Goal: Task Accomplishment & Management: Manage account settings

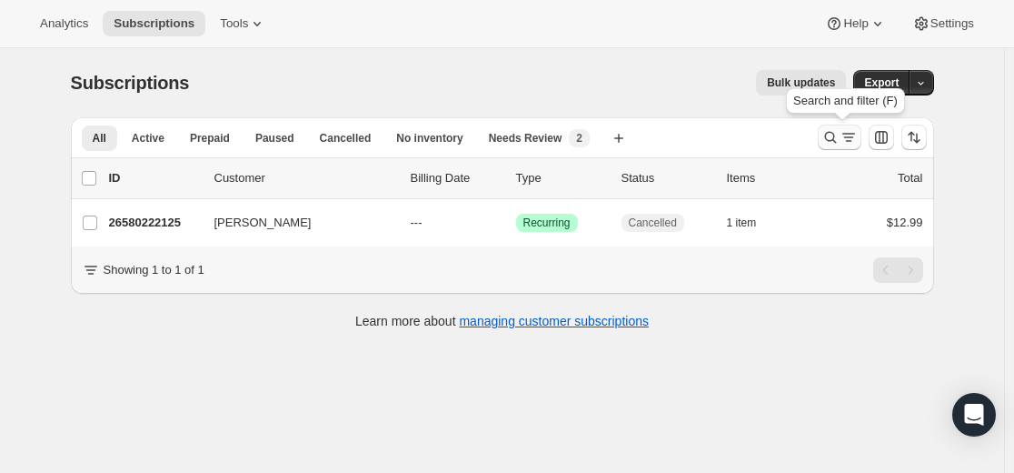
click at [840, 140] on icon "Search and filter results" at bounding box center [831, 137] width 18 height 18
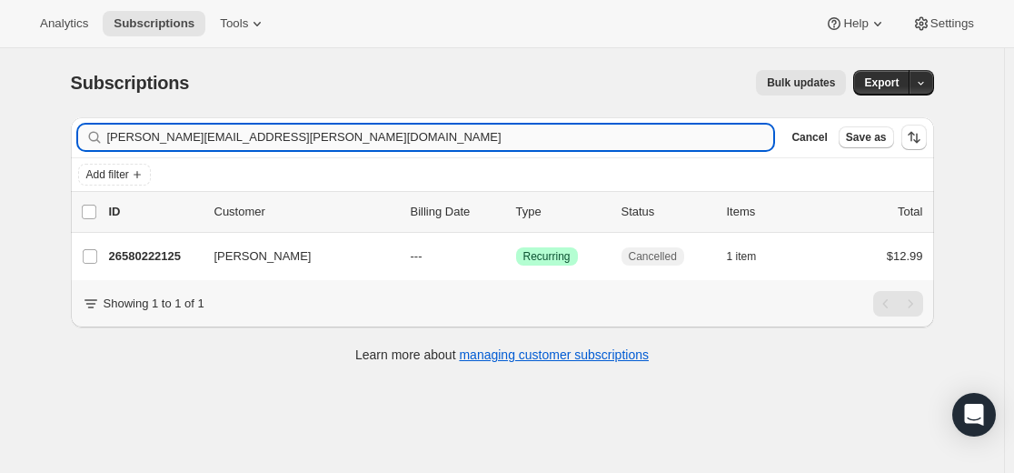
click at [608, 131] on input "[PERSON_NAME][EMAIL_ADDRESS][PERSON_NAME][DOMAIN_NAME]" at bounding box center [440, 137] width 667 height 25
click at [608, 130] on input "[PERSON_NAME][EMAIL_ADDRESS][PERSON_NAME][DOMAIN_NAME]" at bounding box center [440, 137] width 667 height 25
click at [608, 128] on input "[PERSON_NAME][EMAIL_ADDRESS][PERSON_NAME][DOMAIN_NAME]" at bounding box center [440, 137] width 667 height 25
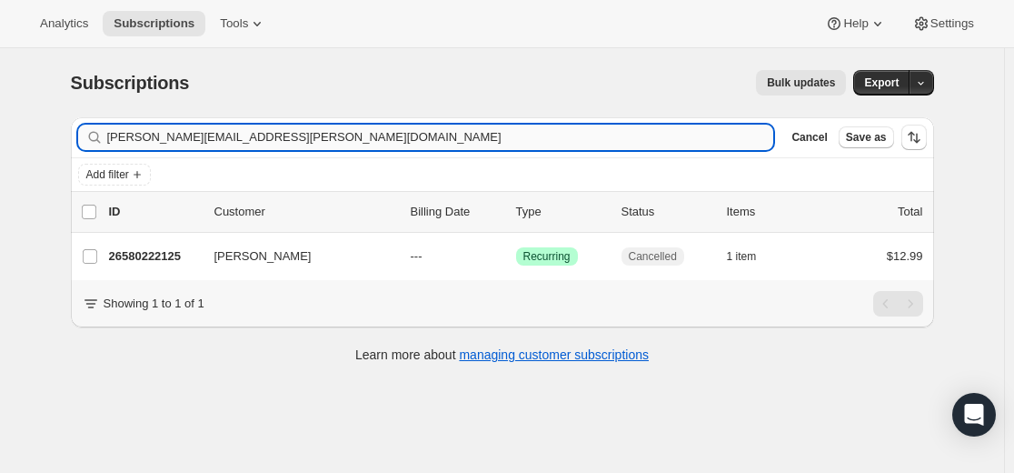
click at [608, 128] on input "[PERSON_NAME][EMAIL_ADDRESS][PERSON_NAME][DOMAIN_NAME]" at bounding box center [440, 137] width 667 height 25
type input "[EMAIL_ADDRESS][DOMAIN_NAME]"
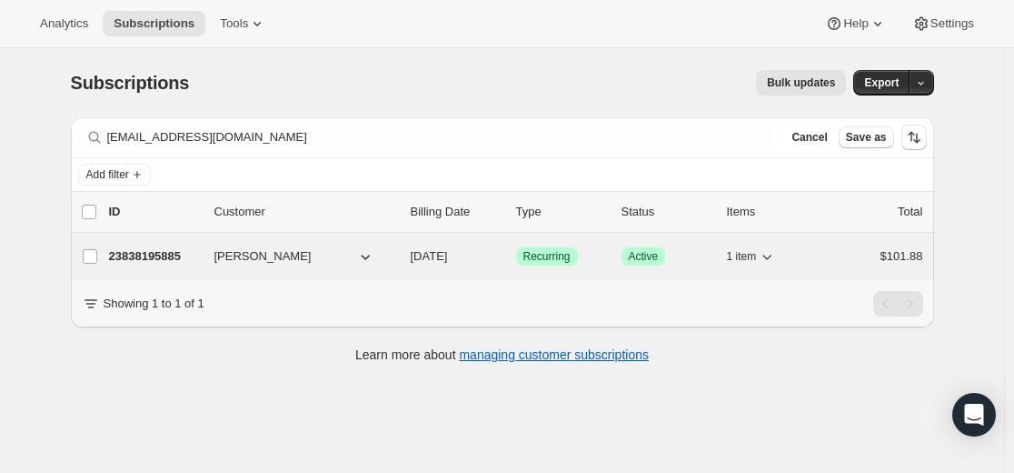
click at [147, 259] on p "23838195885" at bounding box center [154, 256] width 91 height 18
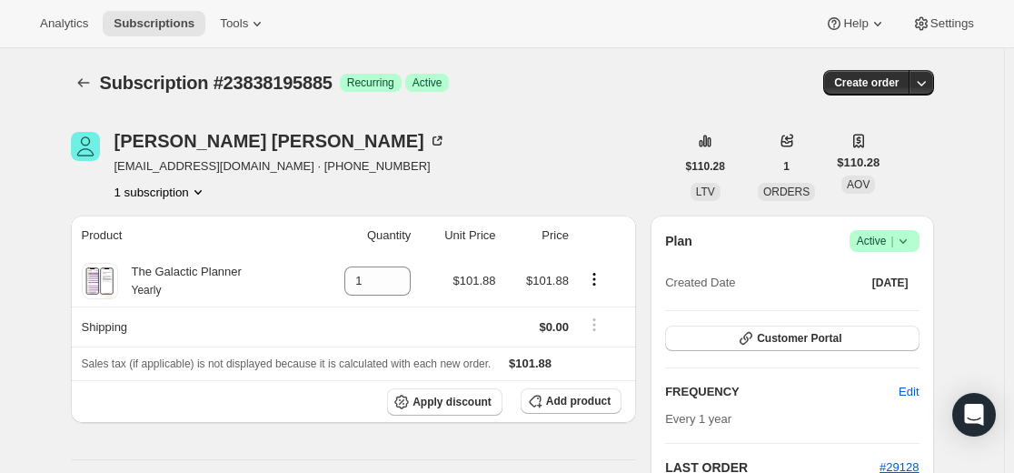
click at [100, 78] on div at bounding box center [85, 82] width 29 height 25
click at [92, 89] on icon "Subscriptions" at bounding box center [84, 83] width 18 height 18
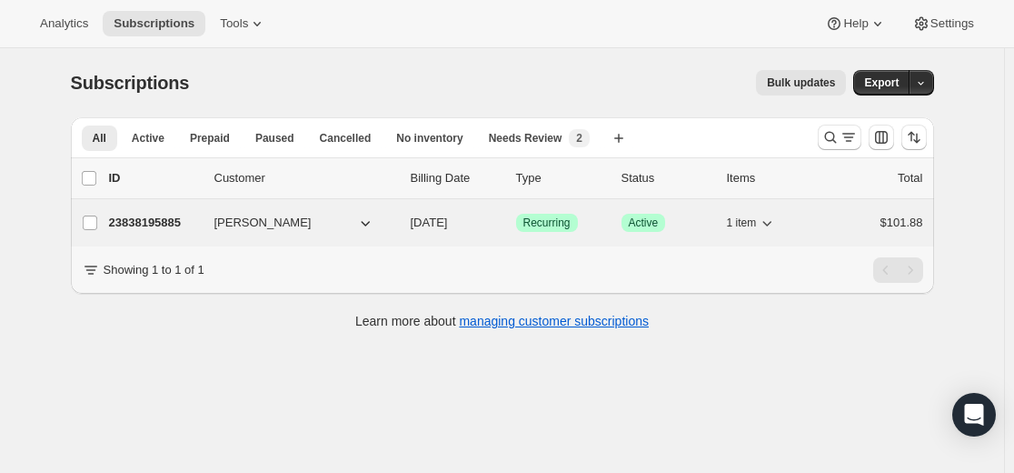
click at [156, 226] on p "23838195885" at bounding box center [154, 223] width 91 height 18
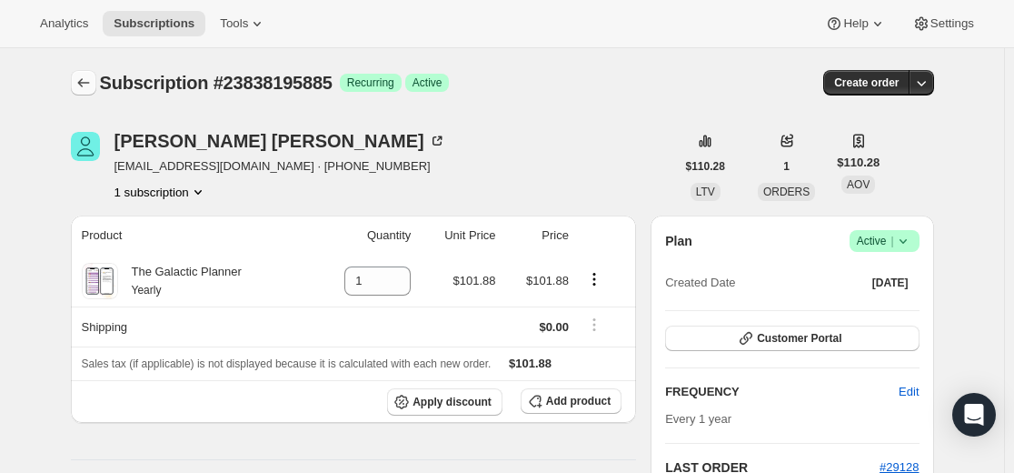
click at [93, 89] on icon "Subscriptions" at bounding box center [84, 83] width 18 height 18
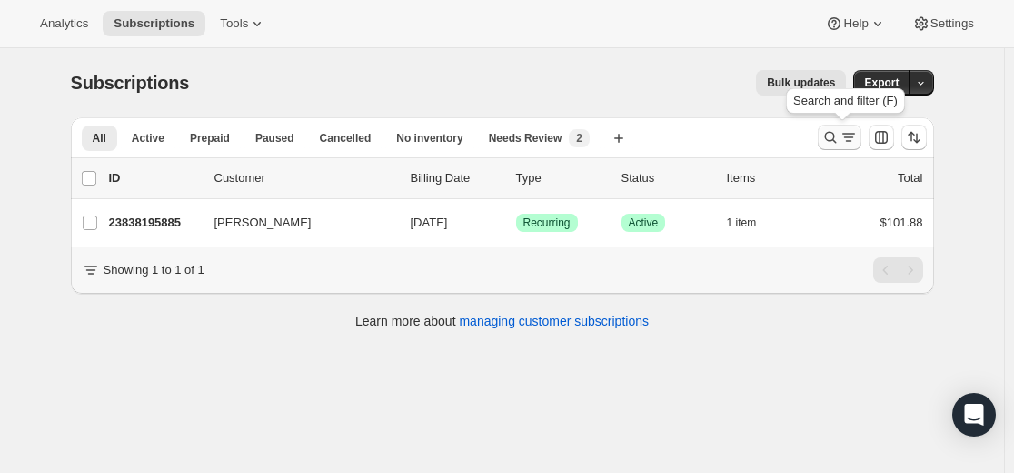
click at [831, 138] on icon "Search and filter results" at bounding box center [831, 137] width 18 height 18
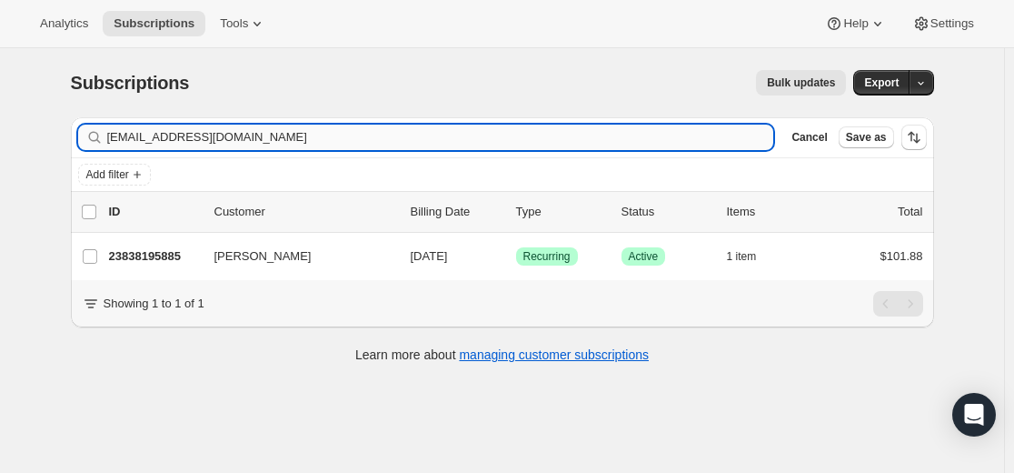
click at [508, 138] on input "[EMAIL_ADDRESS][DOMAIN_NAME]" at bounding box center [440, 137] width 667 height 25
type input "[EMAIL_ADDRESS][DOMAIN_NAME]"
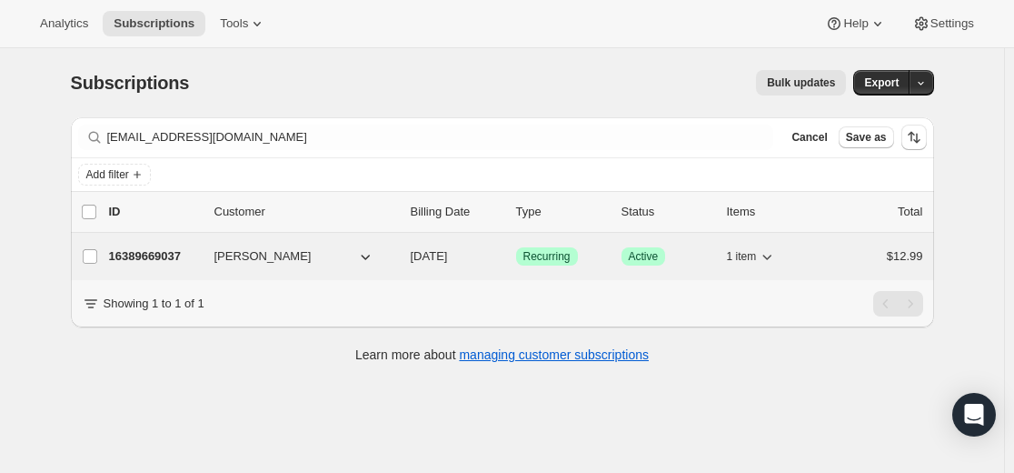
click at [139, 255] on p "16389669037" at bounding box center [154, 256] width 91 height 18
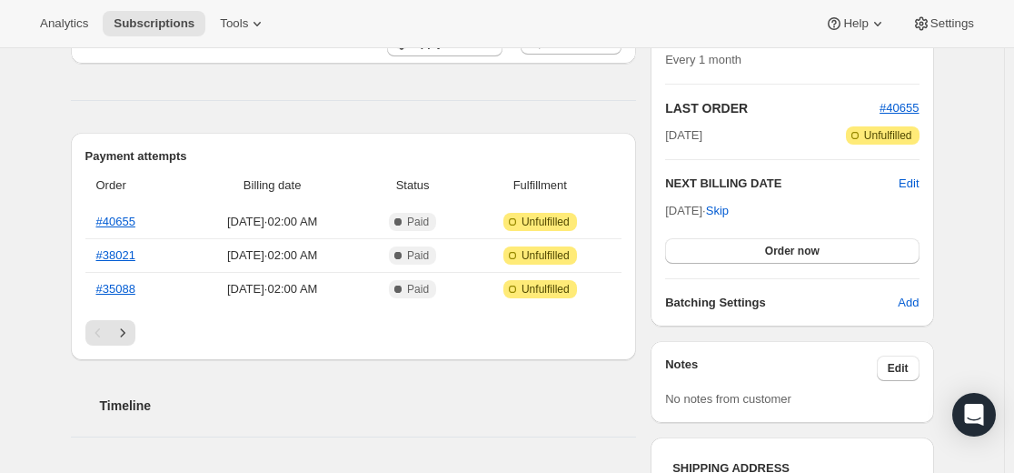
scroll to position [364, 0]
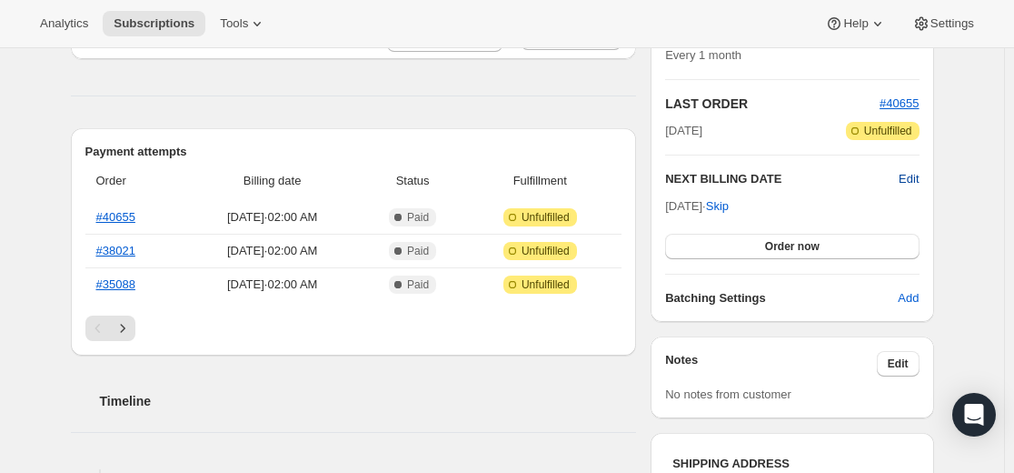
click at [919, 183] on span "Edit" at bounding box center [909, 179] width 20 height 18
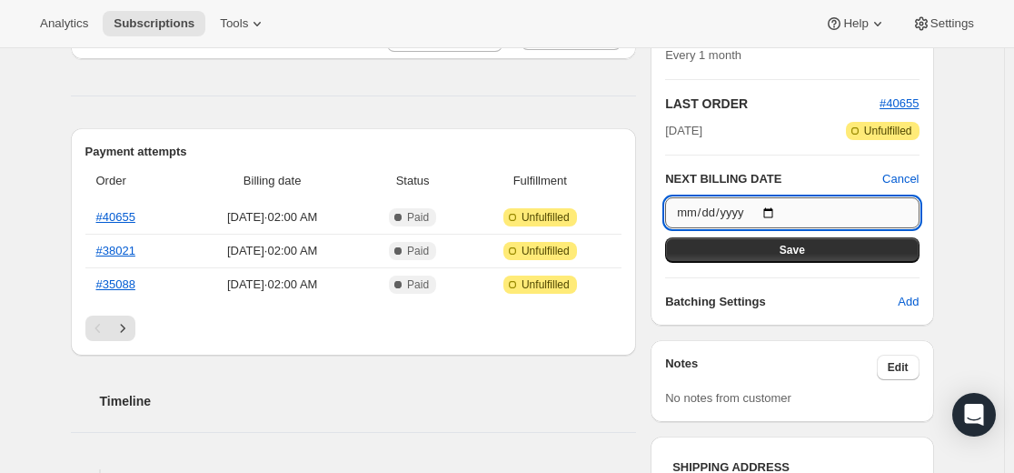
click at [782, 211] on input "[DATE]" at bounding box center [792, 212] width 254 height 31
type input "[DATE]"
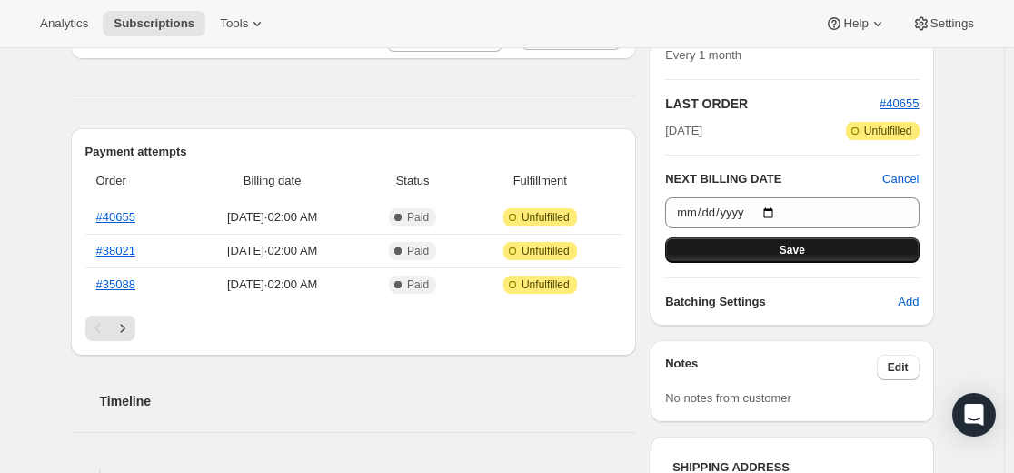
click at [812, 250] on button "Save" at bounding box center [792, 249] width 254 height 25
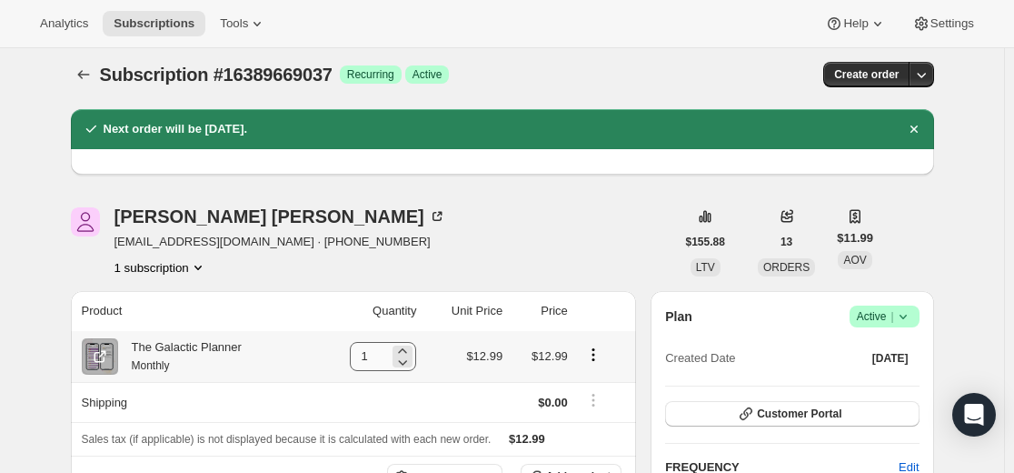
scroll to position [0, 0]
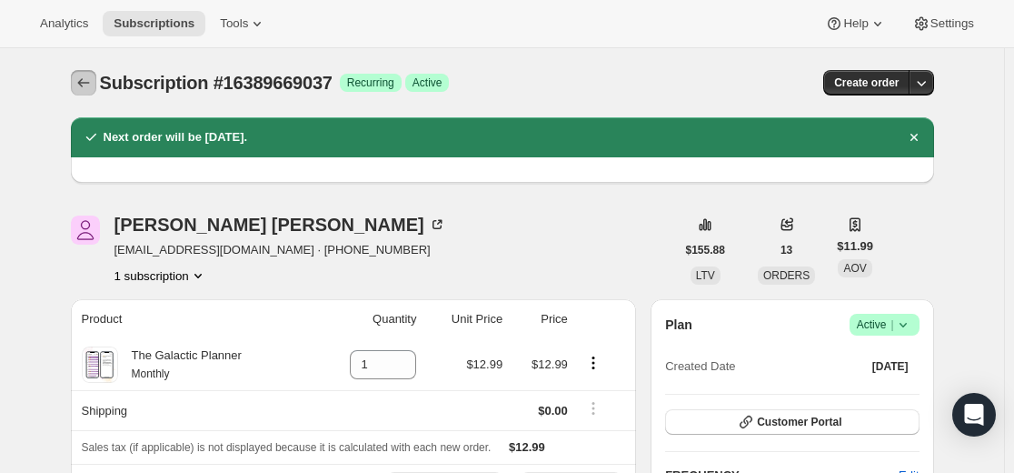
click at [90, 86] on icon "Subscriptions" at bounding box center [84, 83] width 18 height 18
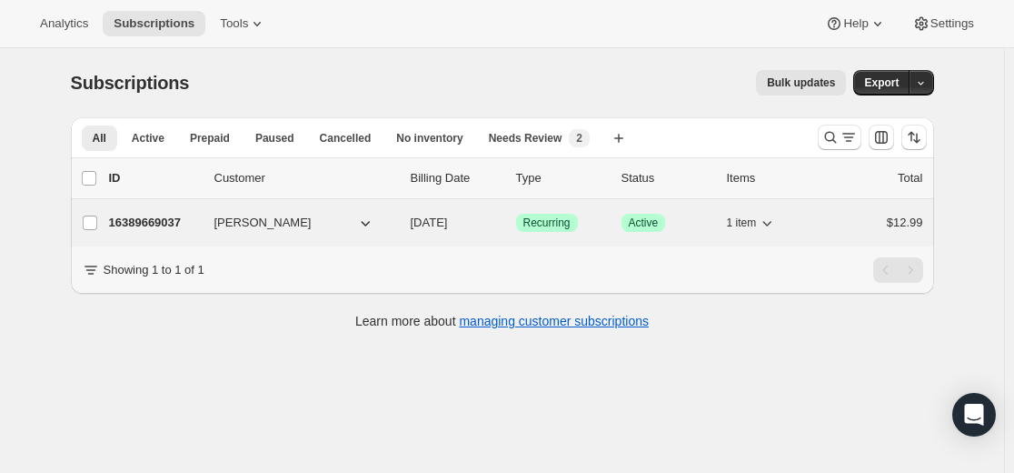
click at [143, 224] on p "16389669037" at bounding box center [154, 223] width 91 height 18
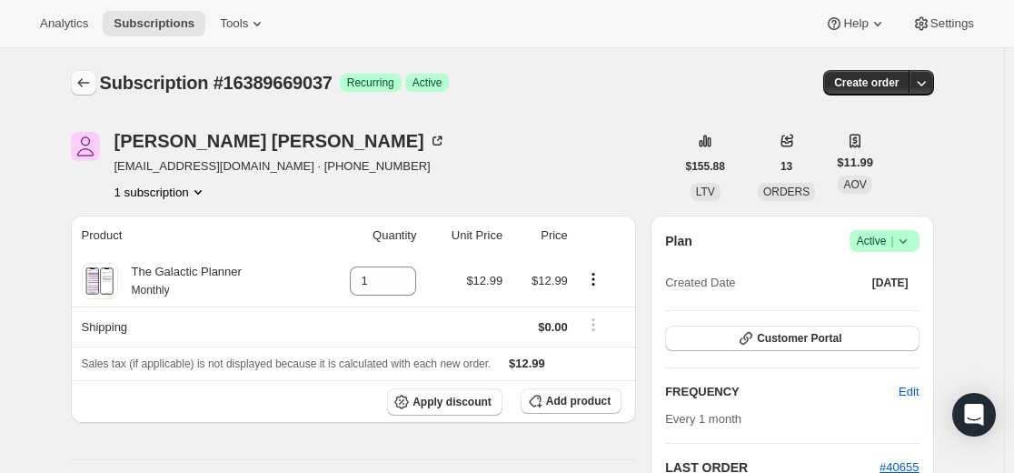
click at [92, 87] on icon "Subscriptions" at bounding box center [84, 83] width 18 height 18
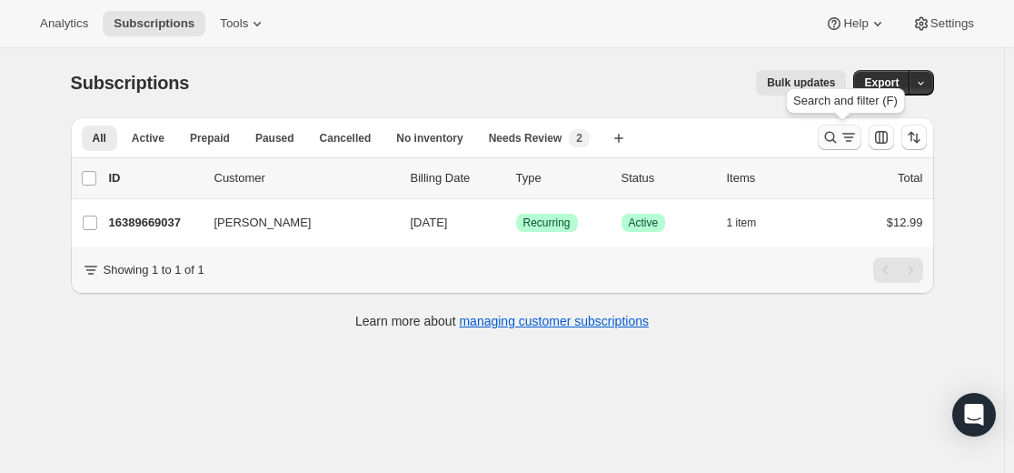
click at [833, 144] on icon "Search and filter results" at bounding box center [831, 137] width 18 height 18
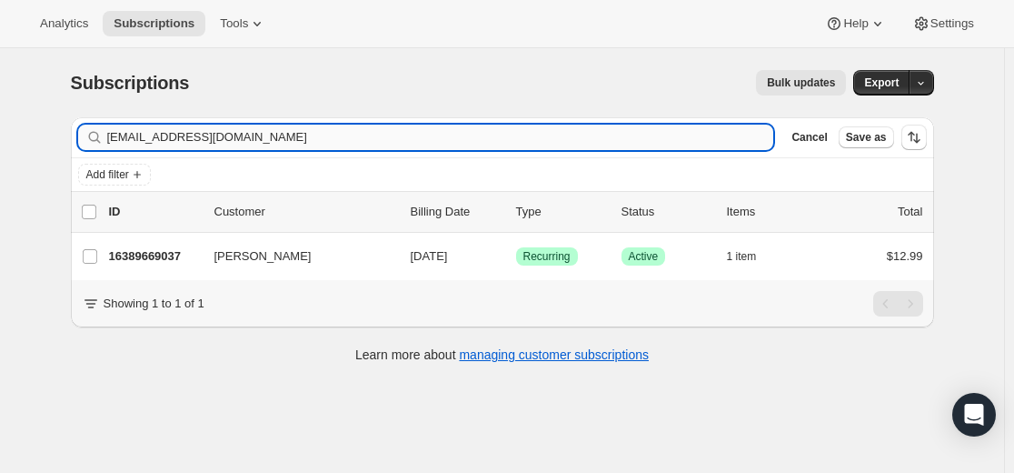
click at [616, 141] on input "[EMAIL_ADDRESS][DOMAIN_NAME]" at bounding box center [440, 137] width 667 height 25
type input "[EMAIL_ADDRESS][DOMAIN_NAME]"
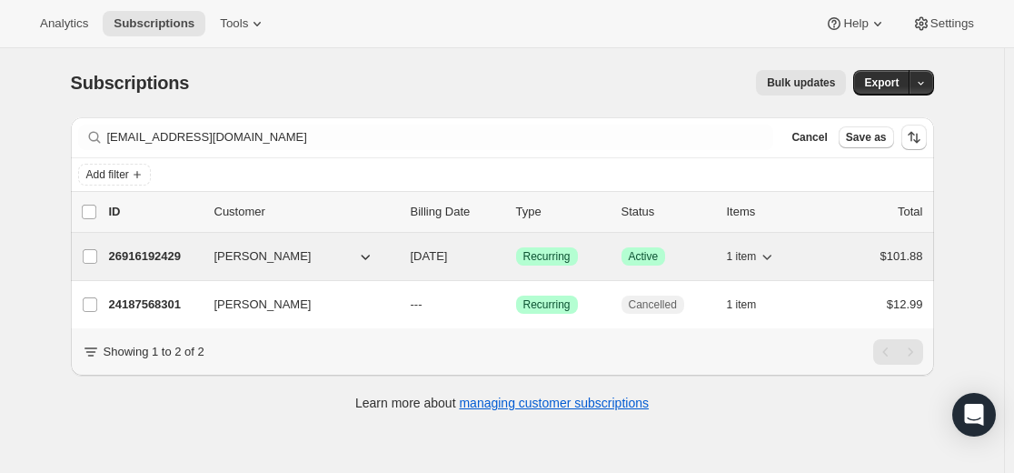
click at [156, 255] on p "26916192429" at bounding box center [154, 256] width 91 height 18
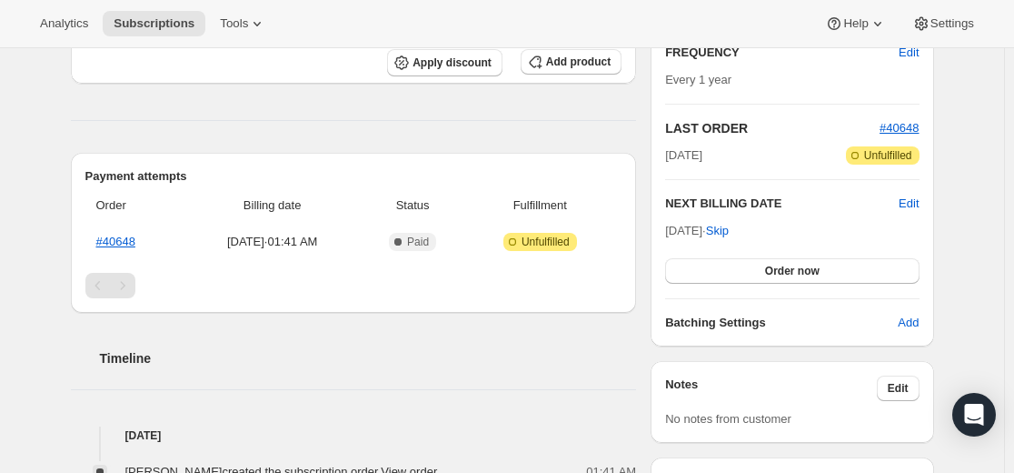
scroll to position [308, 0]
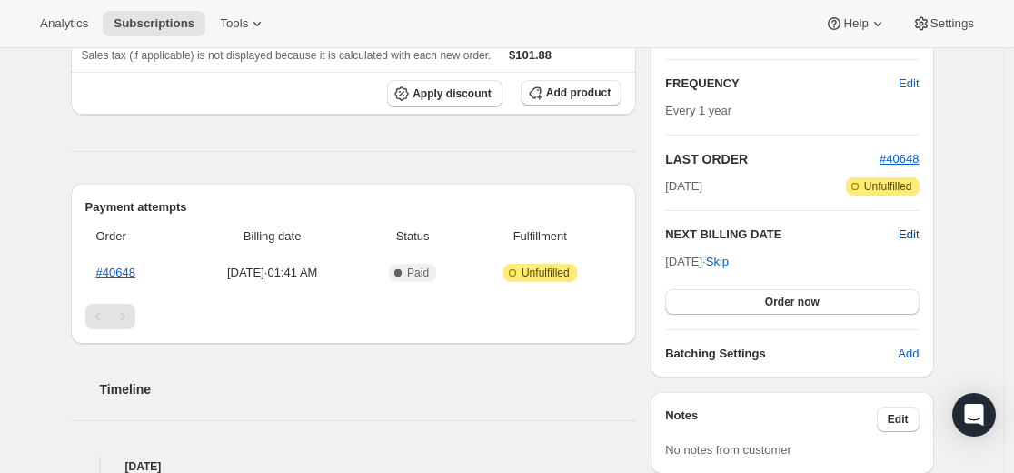
click at [915, 233] on span "Edit" at bounding box center [909, 234] width 20 height 18
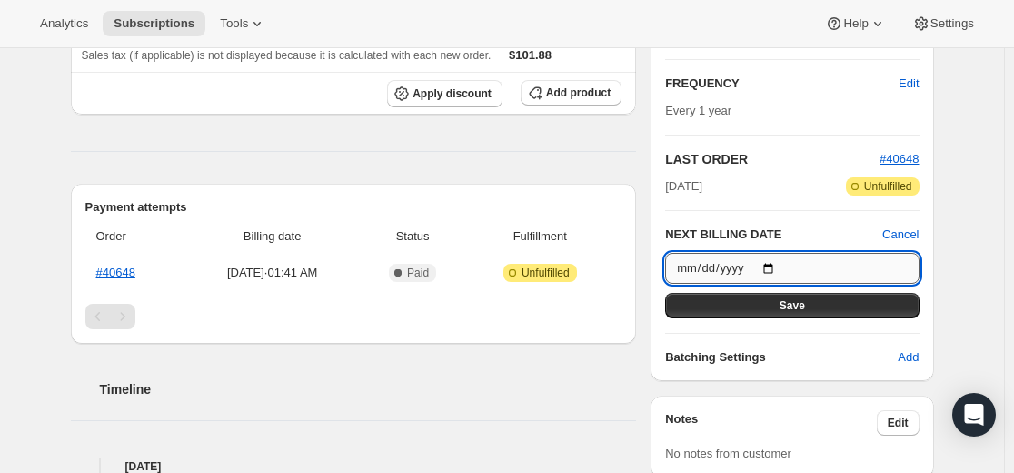
click at [776, 270] on input "[DATE]" at bounding box center [792, 268] width 254 height 31
type input "[DATE]"
click at [805, 302] on span "Save" at bounding box center [792, 305] width 25 height 15
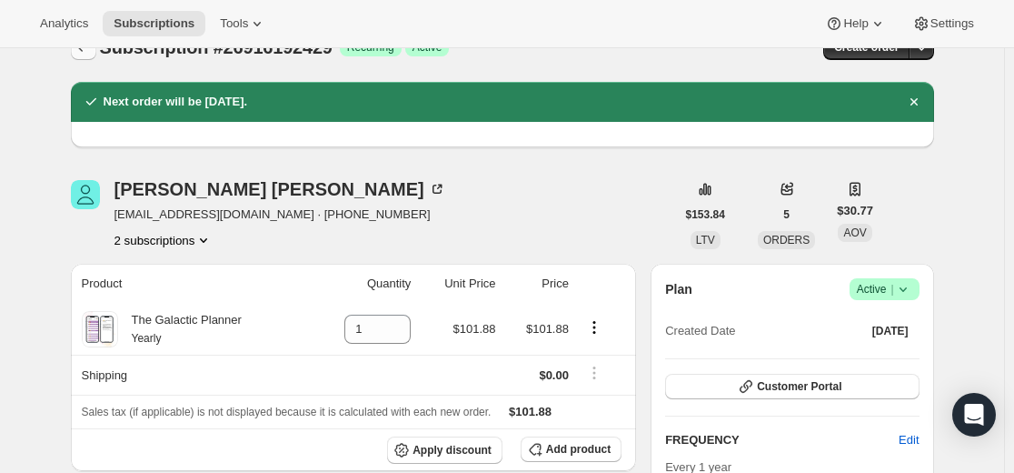
scroll to position [0, 0]
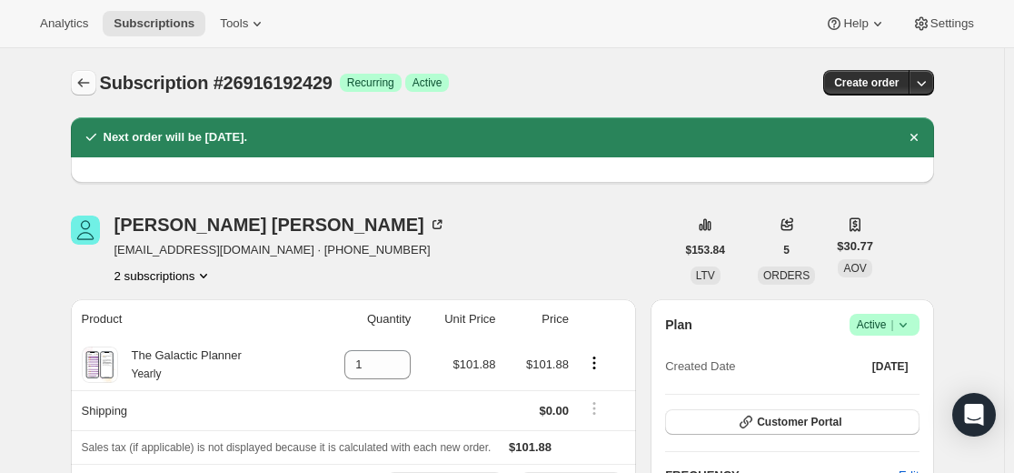
click at [90, 80] on icon "Subscriptions" at bounding box center [84, 83] width 18 height 18
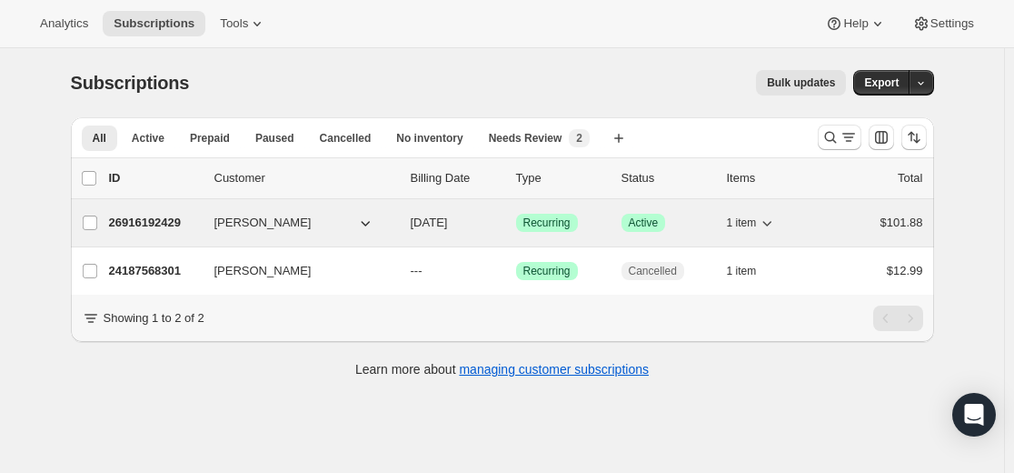
click at [145, 223] on p "26916192429" at bounding box center [154, 223] width 91 height 18
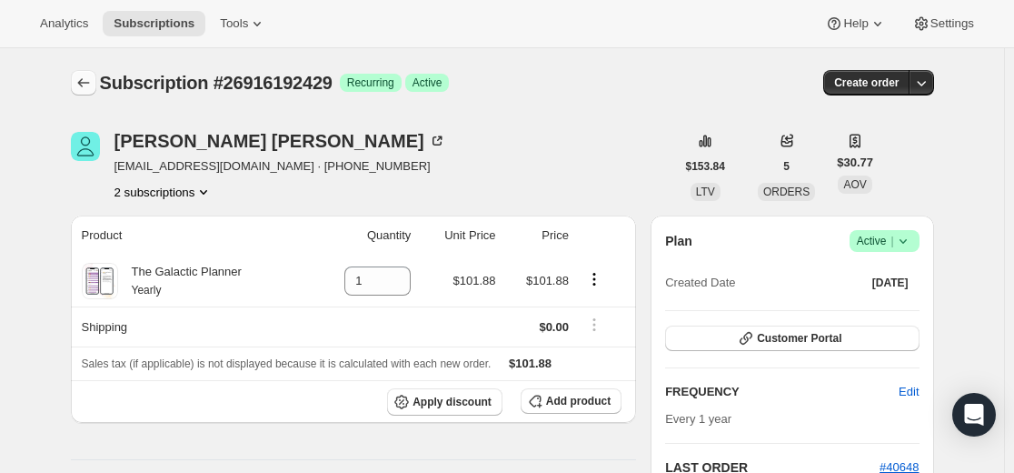
click at [87, 78] on icon "Subscriptions" at bounding box center [84, 83] width 18 height 18
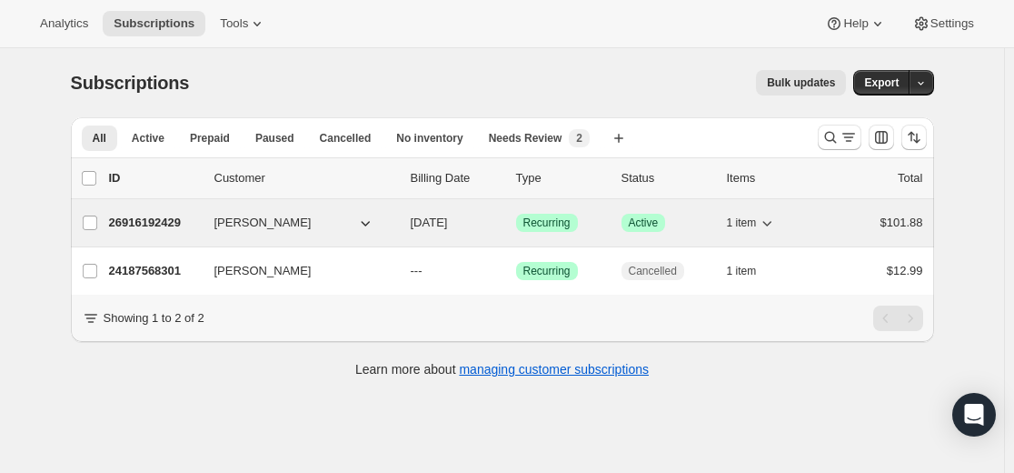
click at [168, 223] on p "26916192429" at bounding box center [154, 223] width 91 height 18
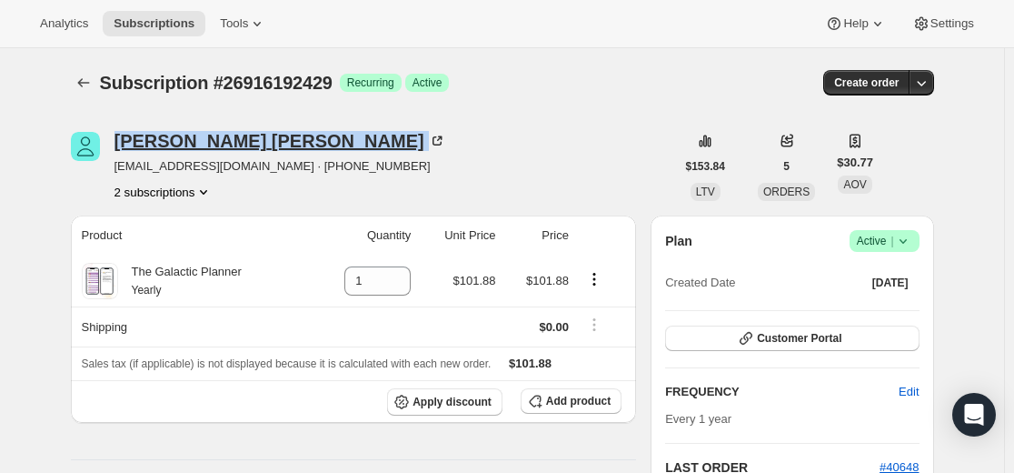
drag, startPoint x: 115, startPoint y: 125, endPoint x: 283, endPoint y: 145, distance: 169.3
copy div "[PERSON_NAME]"
click at [88, 88] on icon "Subscriptions" at bounding box center [84, 83] width 18 height 18
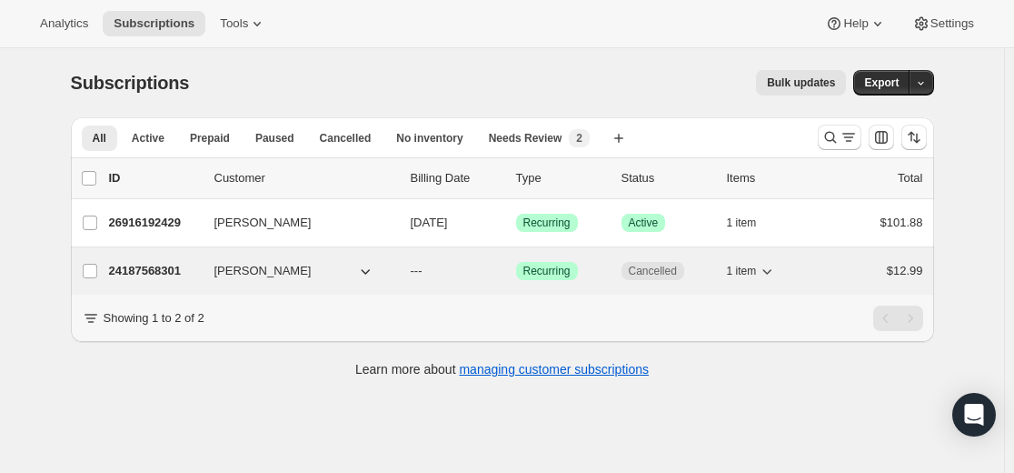
click at [168, 272] on p "24187568301" at bounding box center [154, 271] width 91 height 18
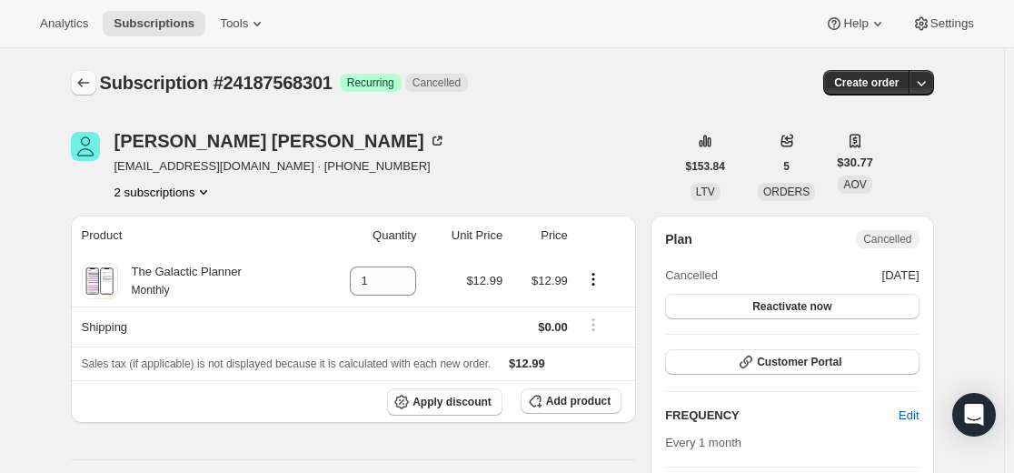
click at [85, 82] on icon "Subscriptions" at bounding box center [84, 83] width 18 height 18
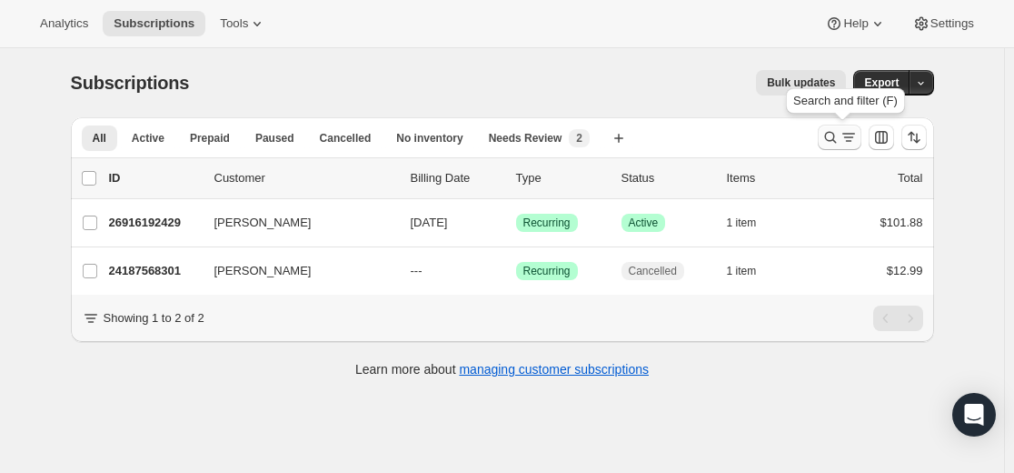
click at [837, 128] on button "Search and filter results" at bounding box center [840, 137] width 44 height 25
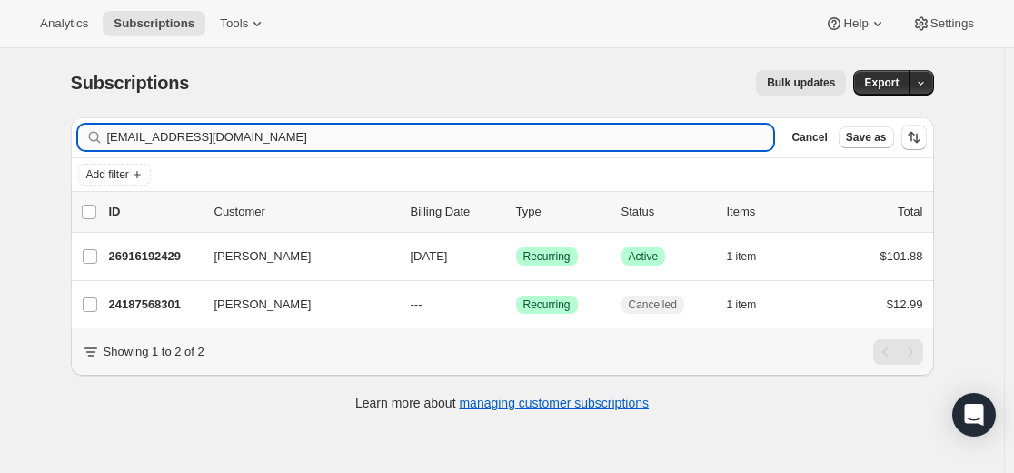
click at [512, 134] on input "[EMAIL_ADDRESS][DOMAIN_NAME]" at bounding box center [440, 137] width 667 height 25
type input "[EMAIL_ADDRESS][DOMAIN_NAME]"
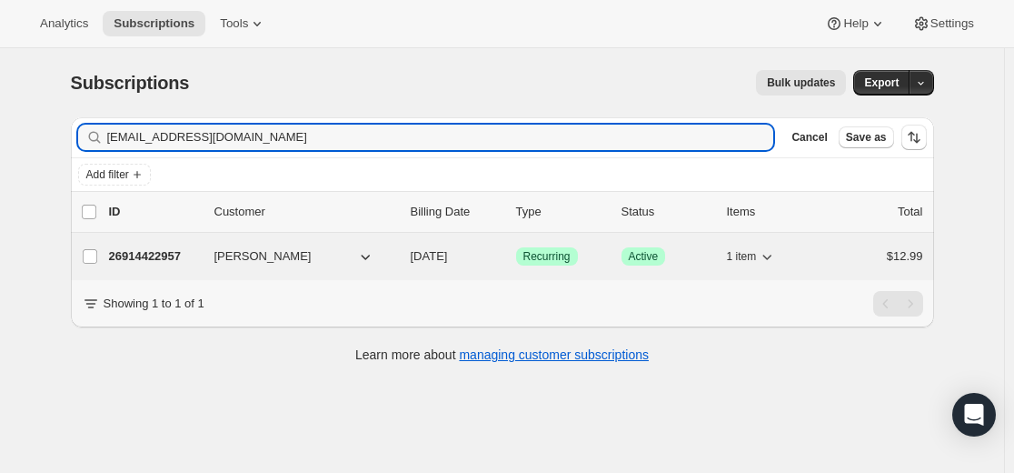
click at [168, 259] on p "26914422957" at bounding box center [154, 256] width 91 height 18
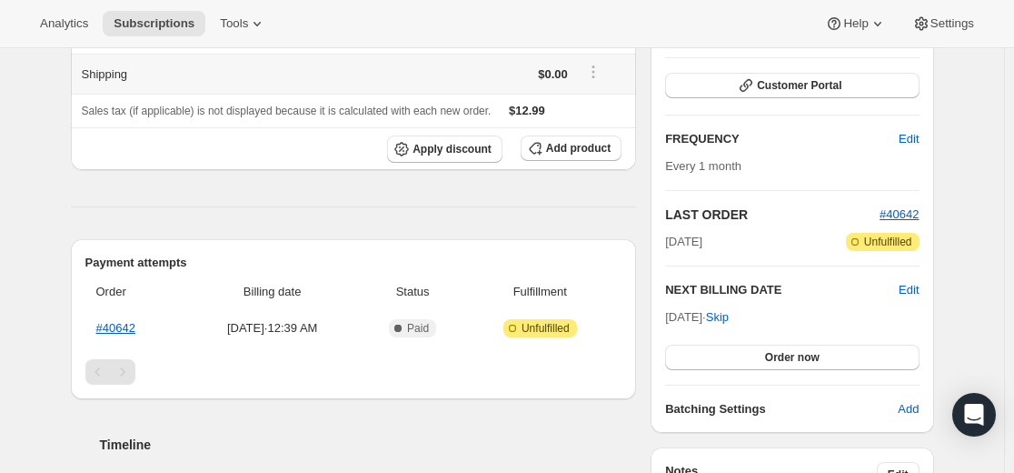
scroll to position [273, 0]
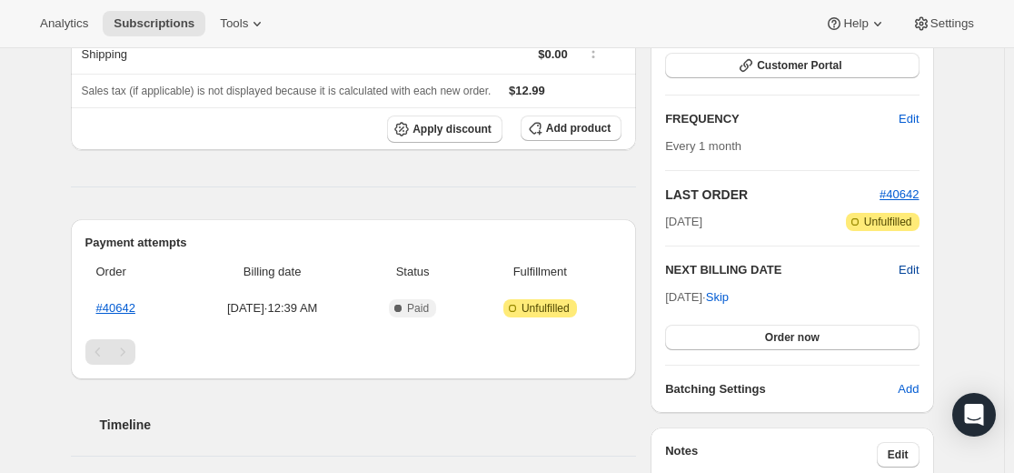
click at [919, 267] on span "Edit" at bounding box center [909, 270] width 20 height 18
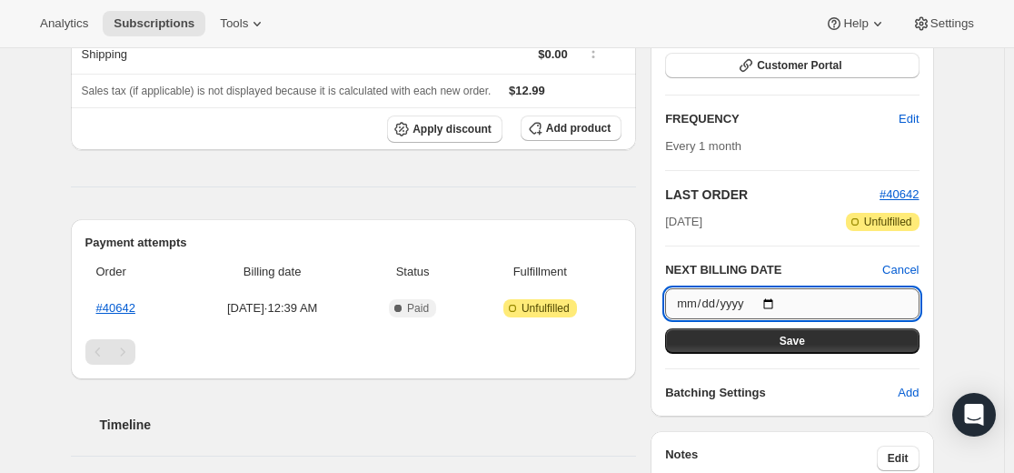
click at [784, 306] on input "[DATE]" at bounding box center [792, 303] width 254 height 31
click at [779, 304] on input "[DATE]" at bounding box center [792, 303] width 254 height 31
type input "[DATE]"
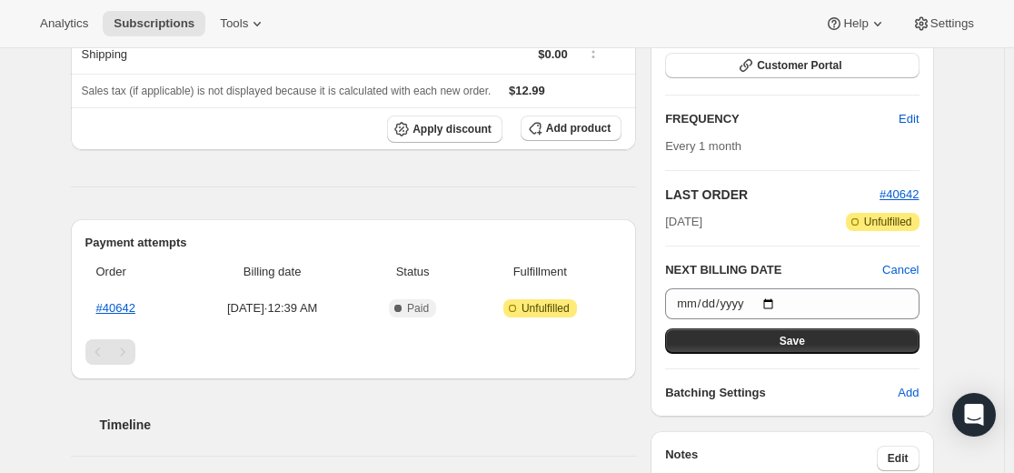
drag, startPoint x: 818, startPoint y: 342, endPoint x: 667, endPoint y: 321, distance: 152.3
click at [818, 343] on button "Save" at bounding box center [792, 340] width 254 height 25
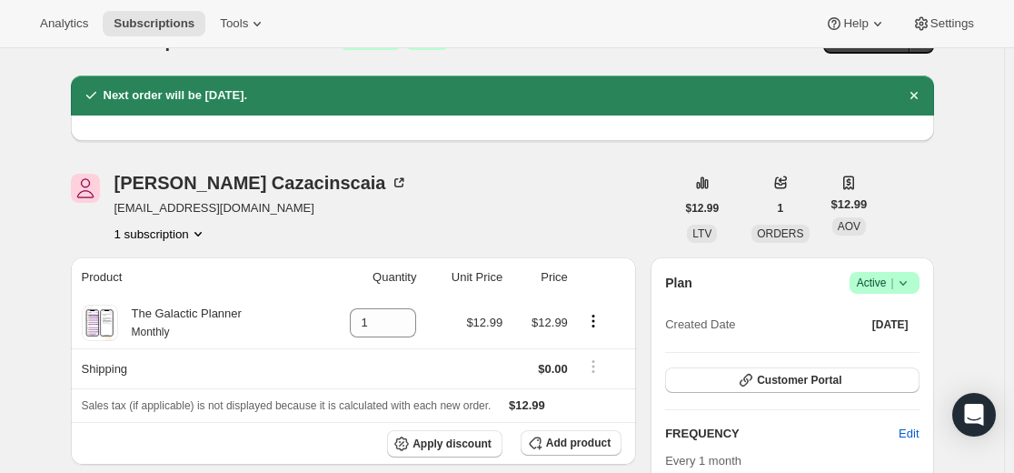
scroll to position [0, 0]
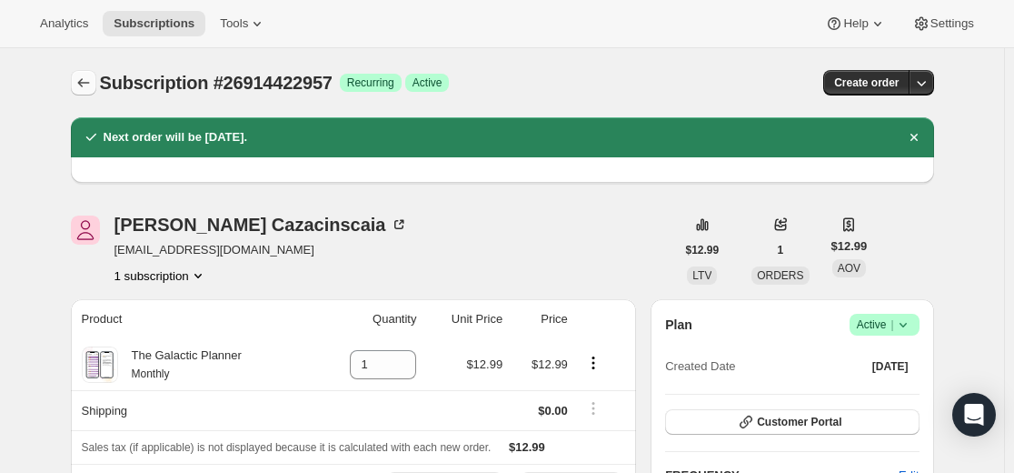
click at [91, 83] on icon "Subscriptions" at bounding box center [84, 83] width 18 height 18
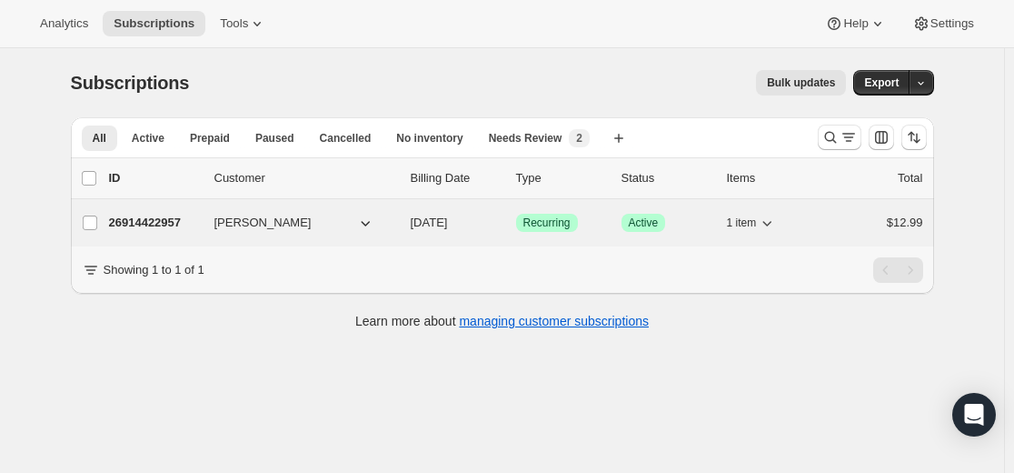
click at [163, 220] on p "26914422957" at bounding box center [154, 223] width 91 height 18
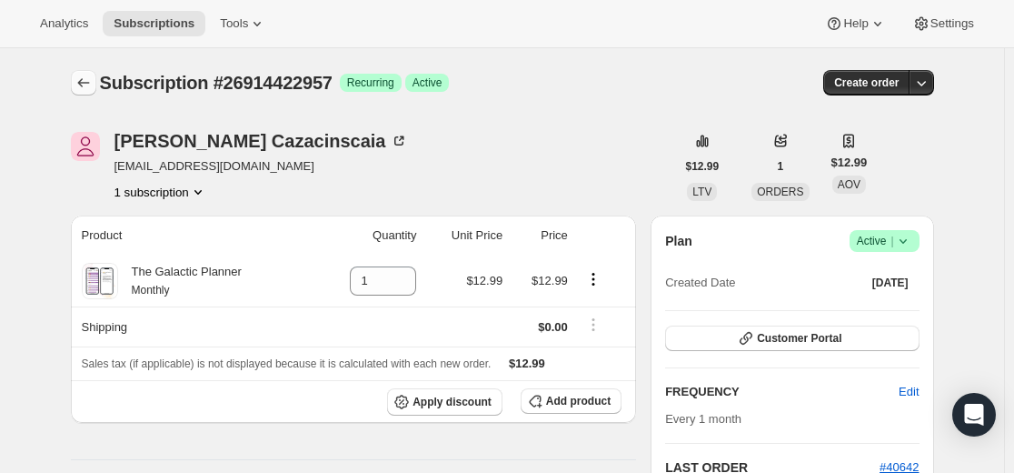
click at [93, 85] on icon "Subscriptions" at bounding box center [84, 83] width 18 height 18
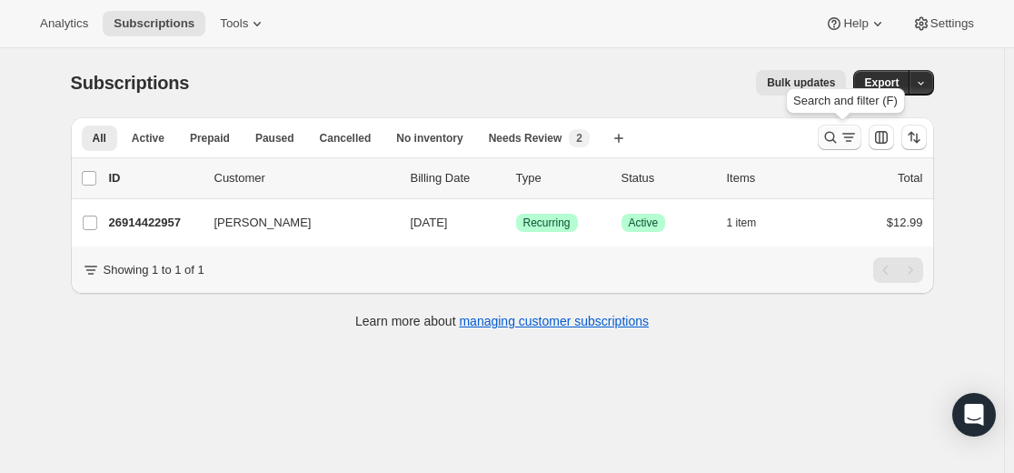
click at [836, 135] on icon "Search and filter results" at bounding box center [830, 138] width 12 height 12
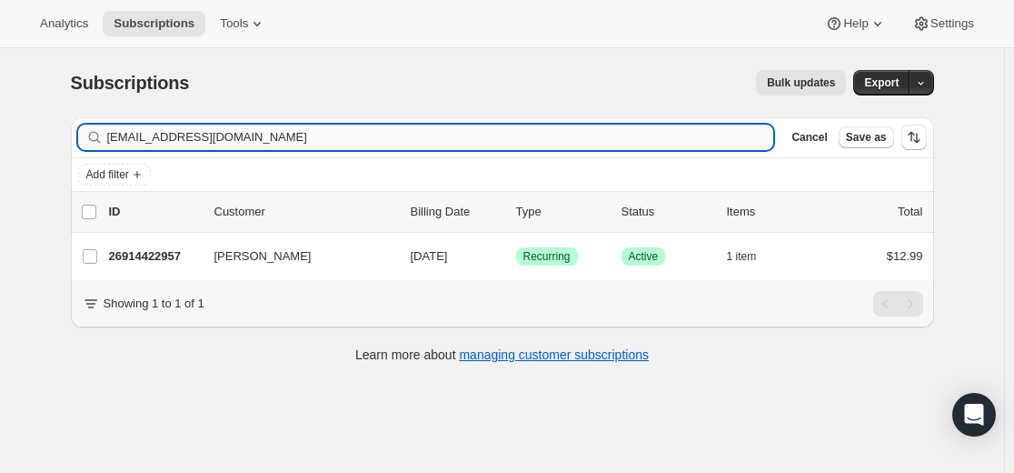
click at [598, 139] on input "[EMAIL_ADDRESS][DOMAIN_NAME]" at bounding box center [440, 137] width 667 height 25
type input "[EMAIL_ADDRESS][DOMAIN_NAME]"
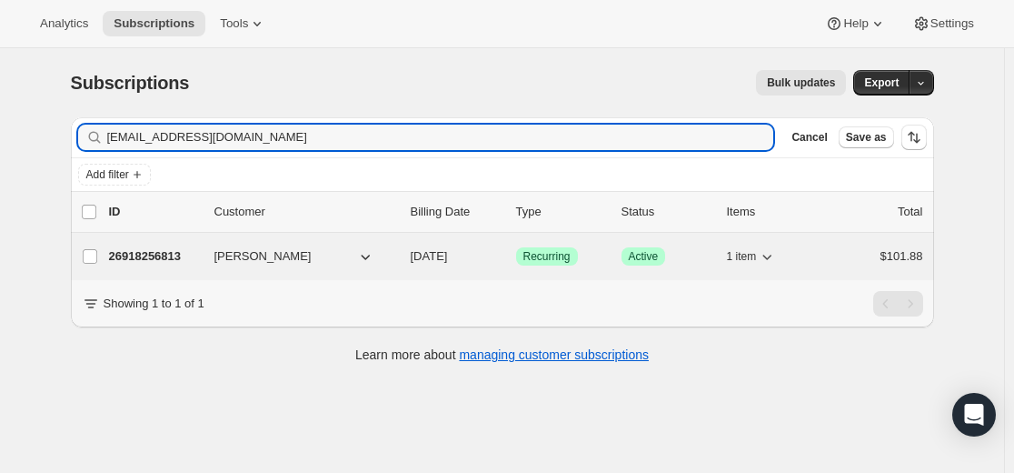
click at [158, 256] on p "26918256813" at bounding box center [154, 256] width 91 height 18
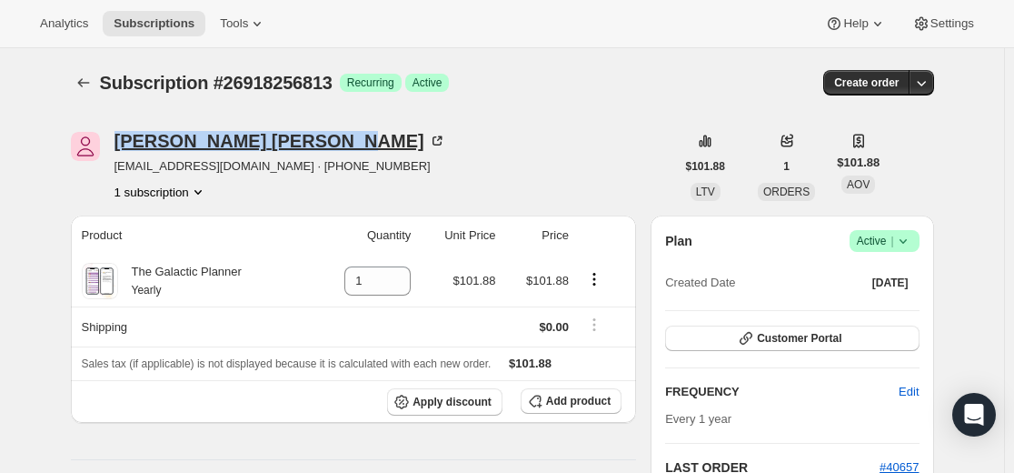
drag, startPoint x: 121, startPoint y: 130, endPoint x: 248, endPoint y: 145, distance: 128.1
click at [248, 145] on div "[PERSON_NAME]" at bounding box center [281, 141] width 332 height 18
copy div "[PERSON_NAME]"
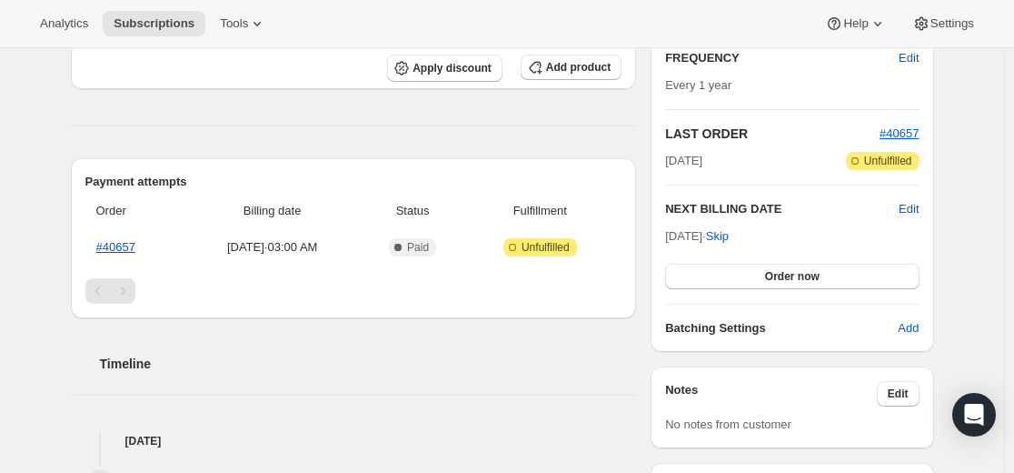
scroll to position [364, 0]
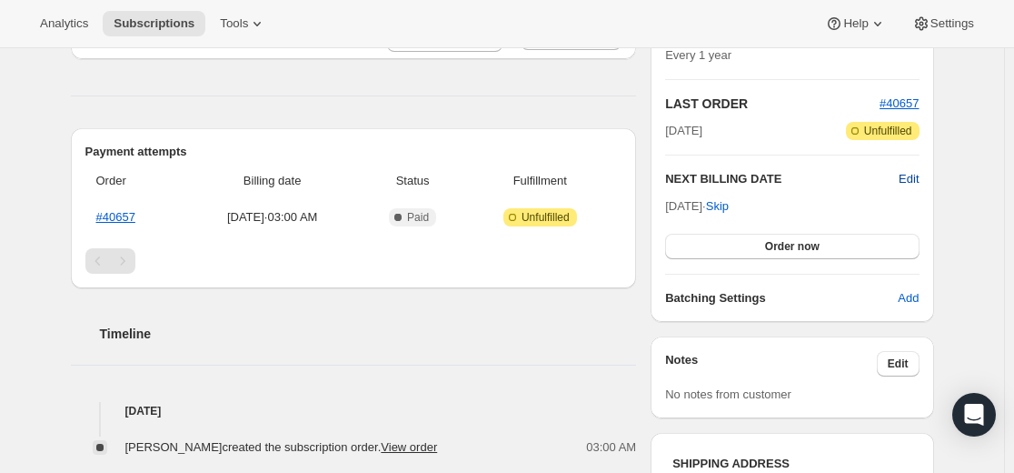
click at [917, 179] on span "Edit" at bounding box center [909, 179] width 20 height 18
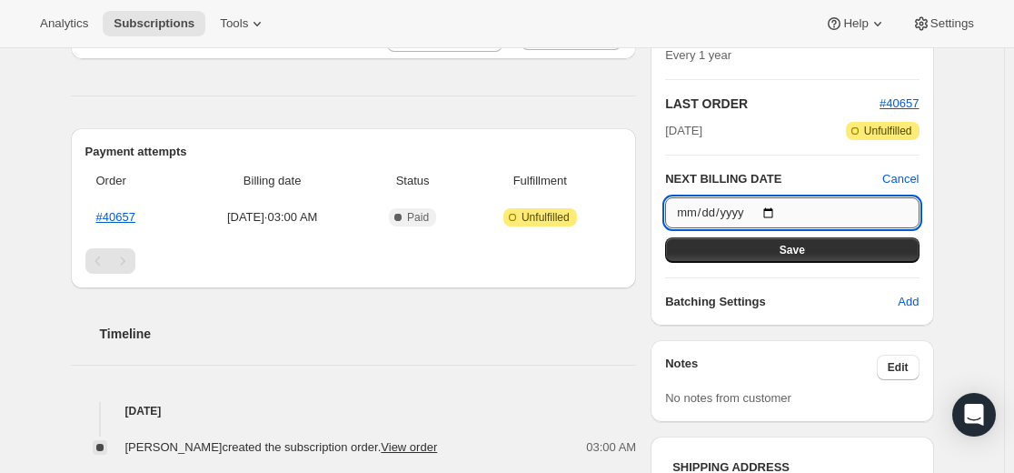
click at [777, 203] on input "[DATE]" at bounding box center [792, 212] width 254 height 31
click at [776, 212] on input "[DATE]" at bounding box center [792, 212] width 254 height 31
type input "[DATE]"
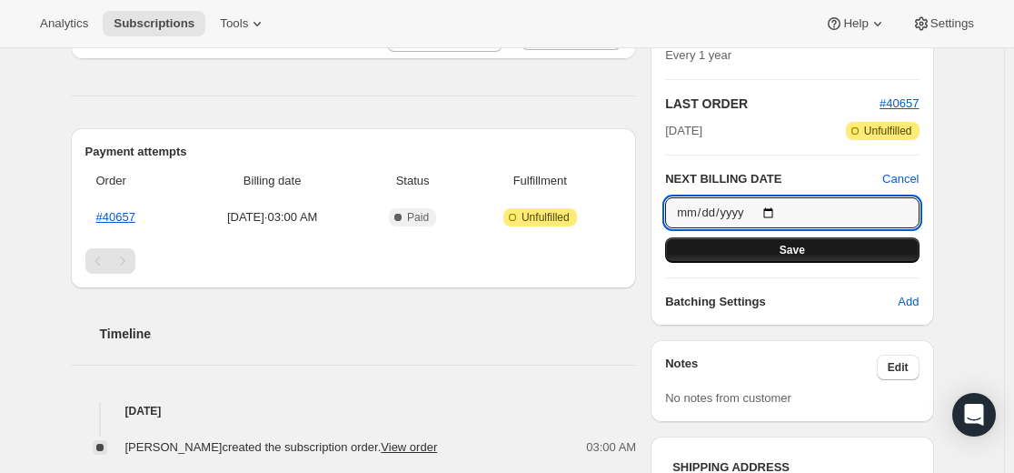
click at [842, 251] on button "Save" at bounding box center [792, 249] width 254 height 25
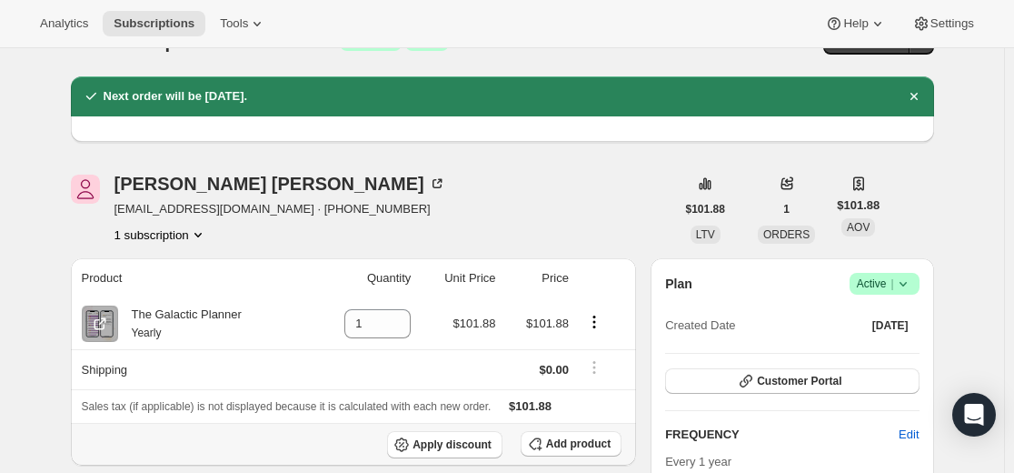
scroll to position [0, 0]
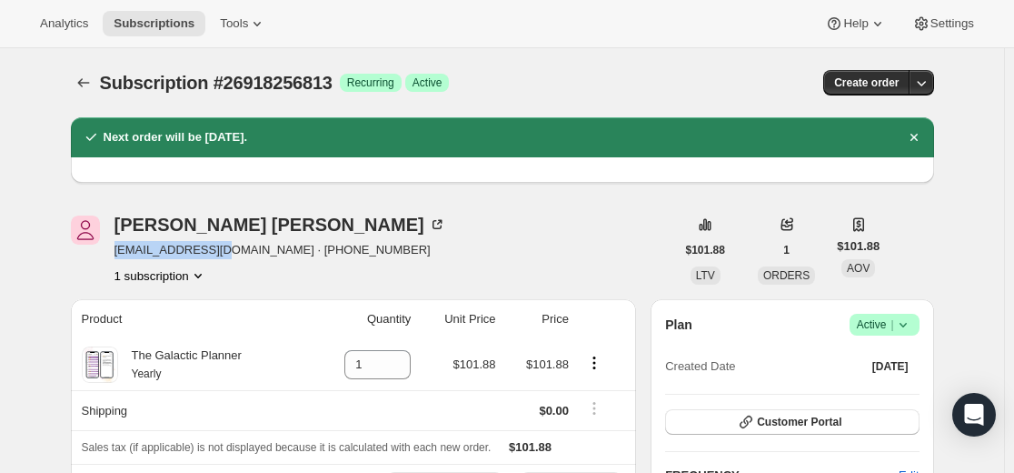
drag, startPoint x: 121, startPoint y: 254, endPoint x: 232, endPoint y: 251, distance: 110.9
click at [232, 251] on span "[EMAIL_ADDRESS][DOMAIN_NAME] · [PHONE_NUMBER]" at bounding box center [281, 250] width 332 height 18
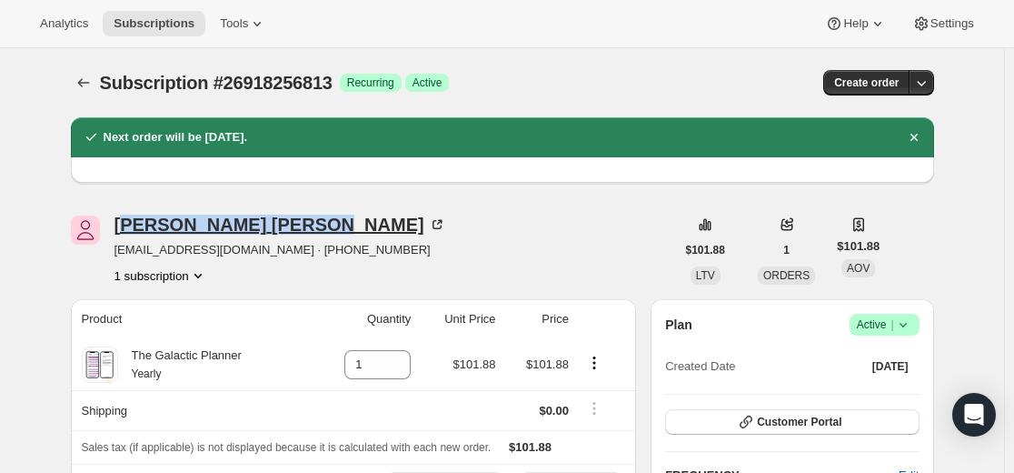
drag, startPoint x: 123, startPoint y: 210, endPoint x: 233, endPoint y: 224, distance: 110.8
drag, startPoint x: 118, startPoint y: 210, endPoint x: 247, endPoint y: 225, distance: 130.0
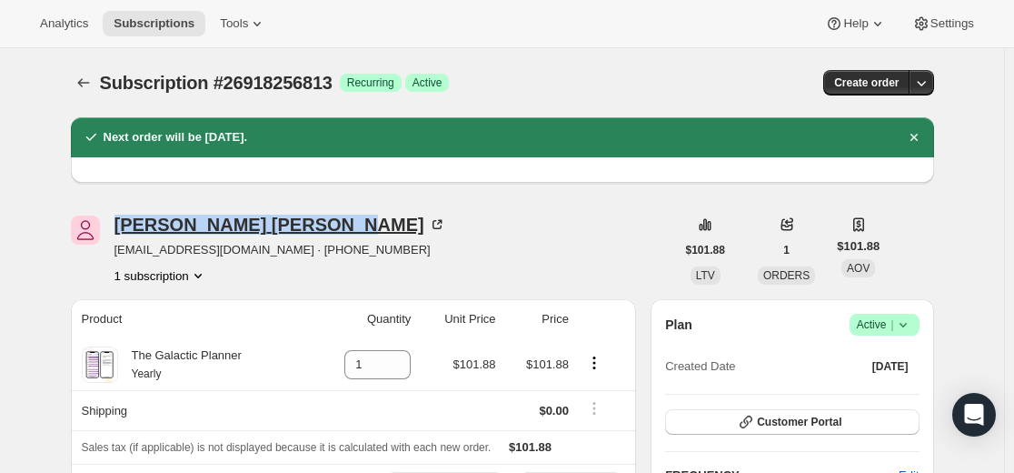
copy div "[PERSON_NAME]"
click at [202, 274] on icon "Product actions" at bounding box center [197, 276] width 7 height 5
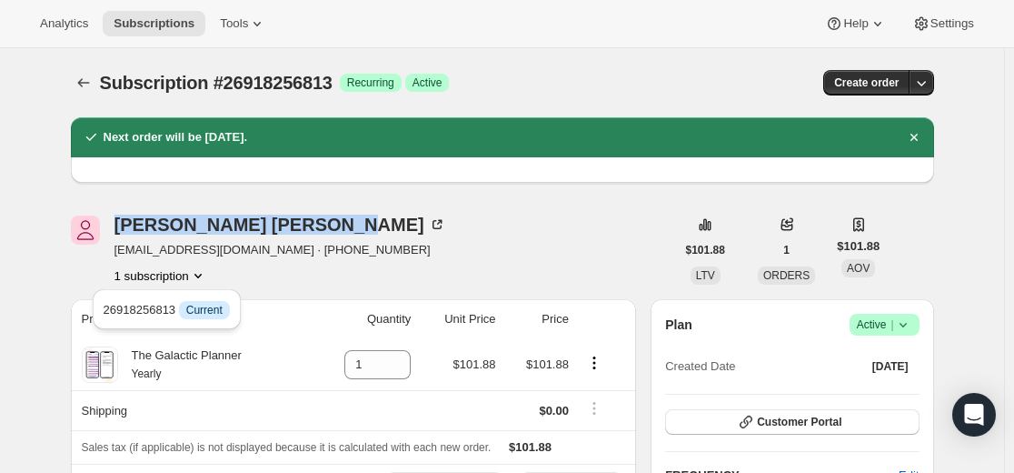
click at [202, 274] on icon "Product actions" at bounding box center [197, 276] width 7 height 5
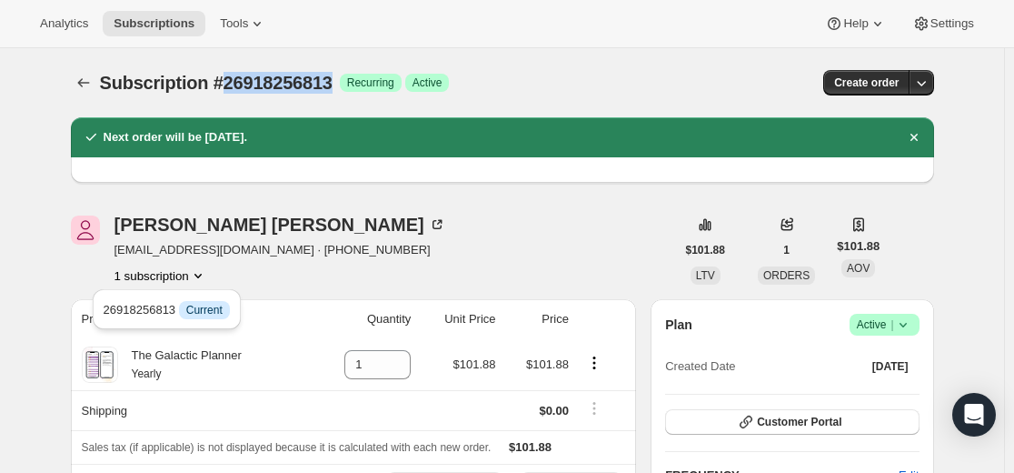
drag, startPoint x: 225, startPoint y: 77, endPoint x: 333, endPoint y: 79, distance: 107.3
click at [333, 79] on span "Subscription #26918256813" at bounding box center [216, 83] width 233 height 20
copy span "26918256813"
